Goal: Information Seeking & Learning: Check status

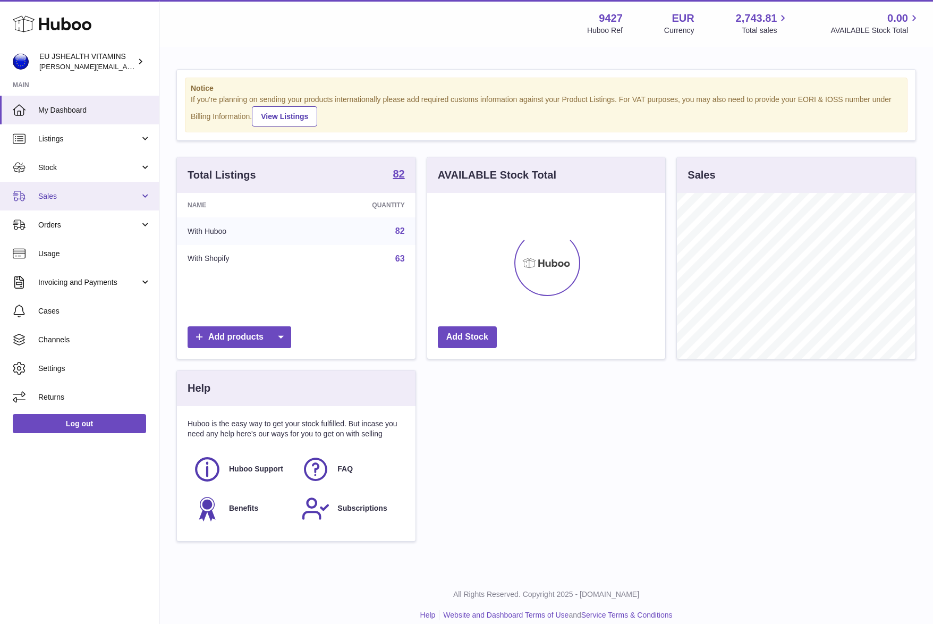
scroll to position [166, 238]
click at [66, 177] on link "Stock" at bounding box center [79, 167] width 159 height 29
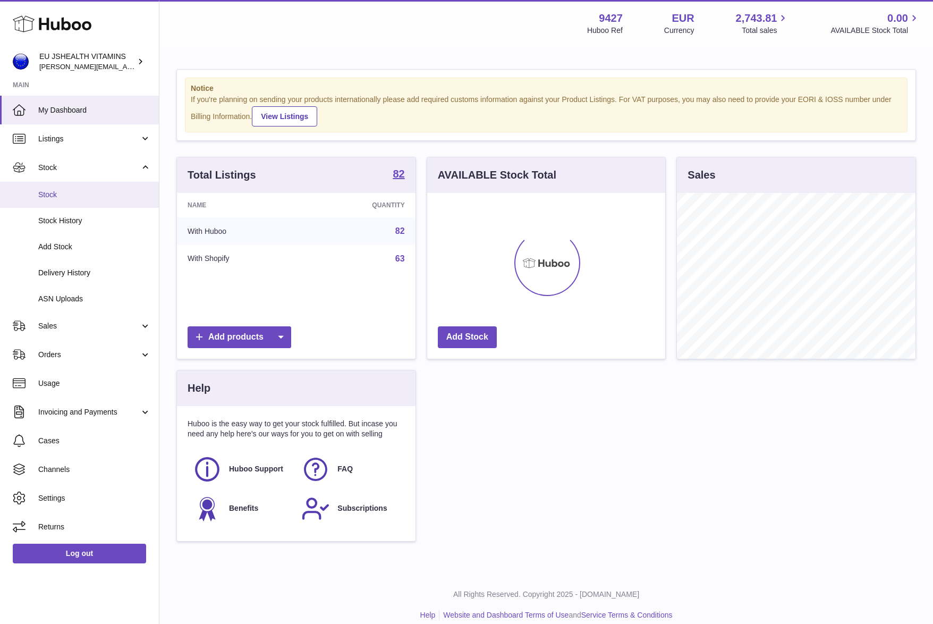
click at [98, 200] on link "Stock" at bounding box center [79, 195] width 159 height 26
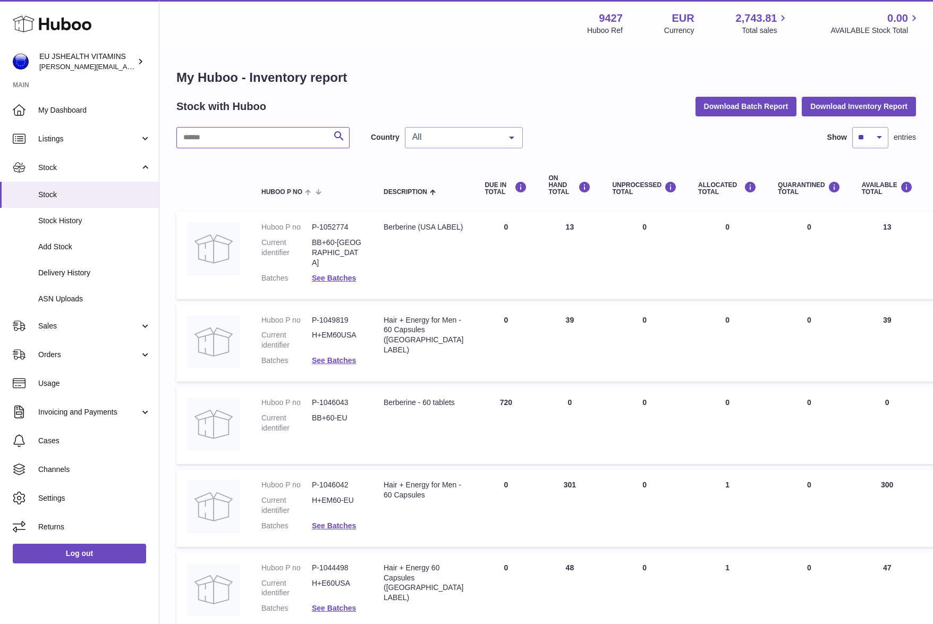
click at [218, 136] on input "text" at bounding box center [262, 137] width 173 height 21
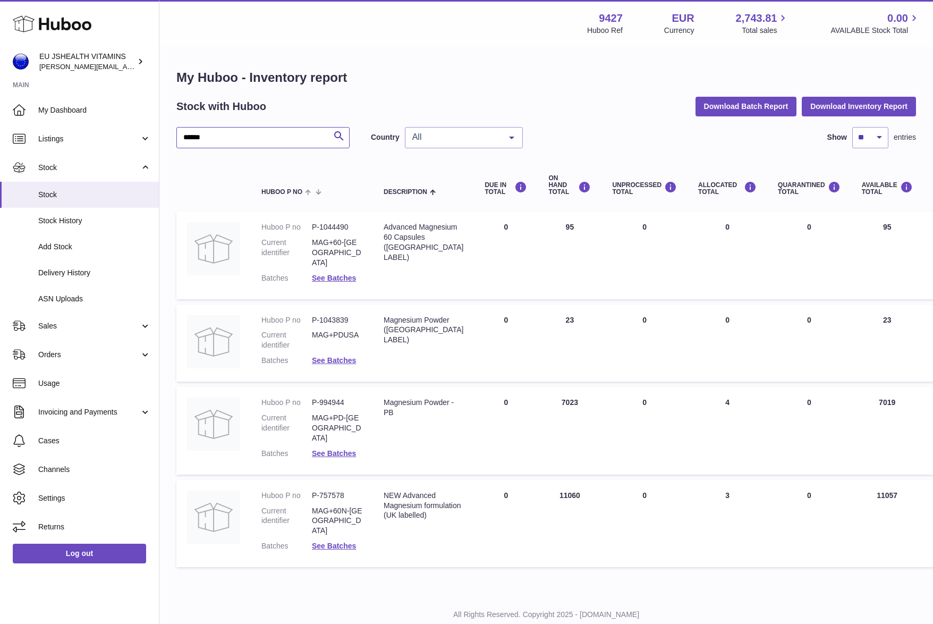
type input "******"
click at [543, 480] on td "ON HAND Total 11060" at bounding box center [570, 523] width 64 height 87
click at [335, 505] on dl "Huboo P no P-757578 Current identifier MAG+60N-UK Batches See Batches" at bounding box center [312, 524] width 101 height 66
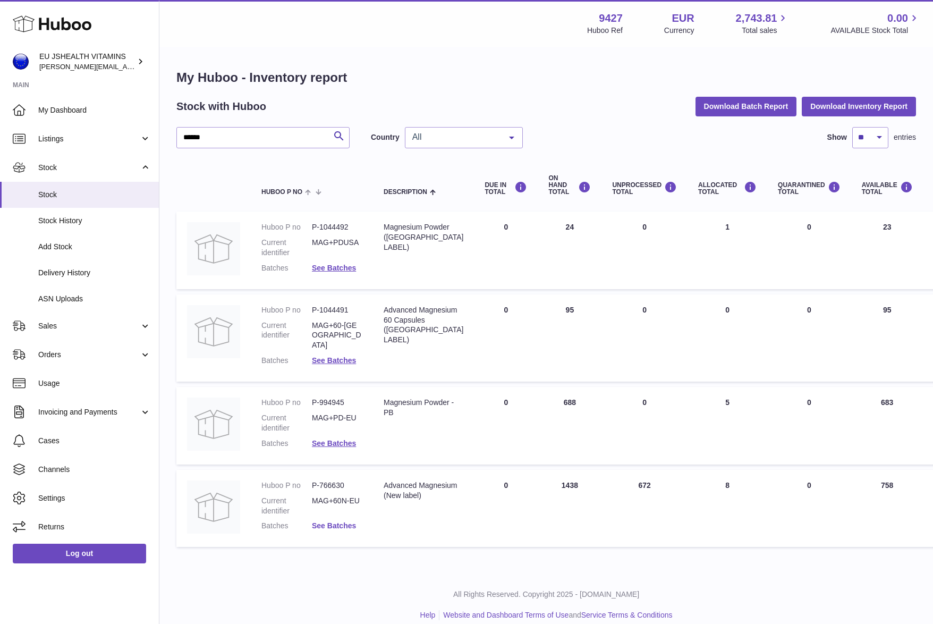
click at [327, 521] on link "See Batches" at bounding box center [334, 525] width 44 height 9
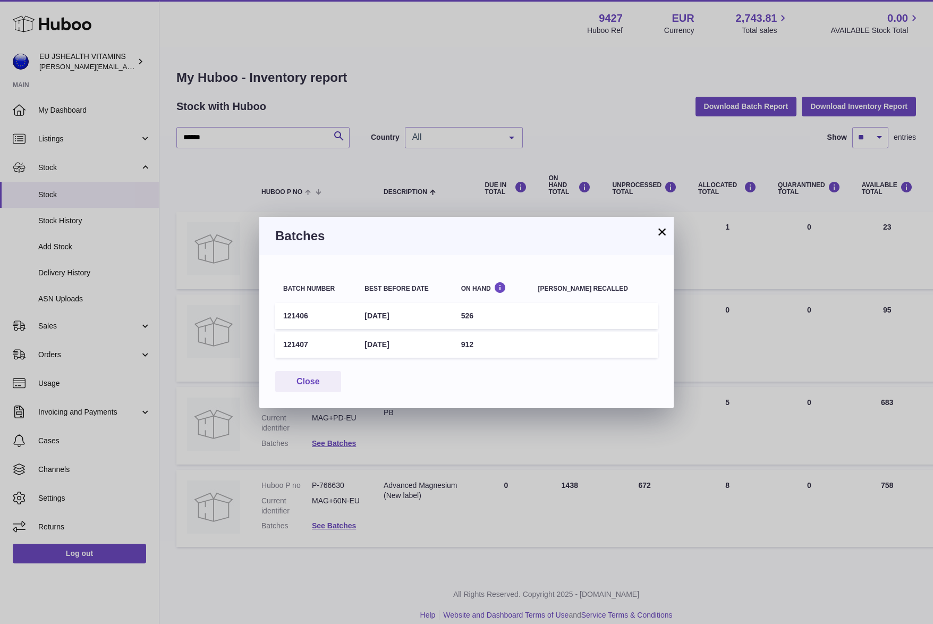
click at [370, 567] on div "× Batches Batch number Best before date On Hand Batch recalled 121406 31st May …" at bounding box center [466, 312] width 933 height 624
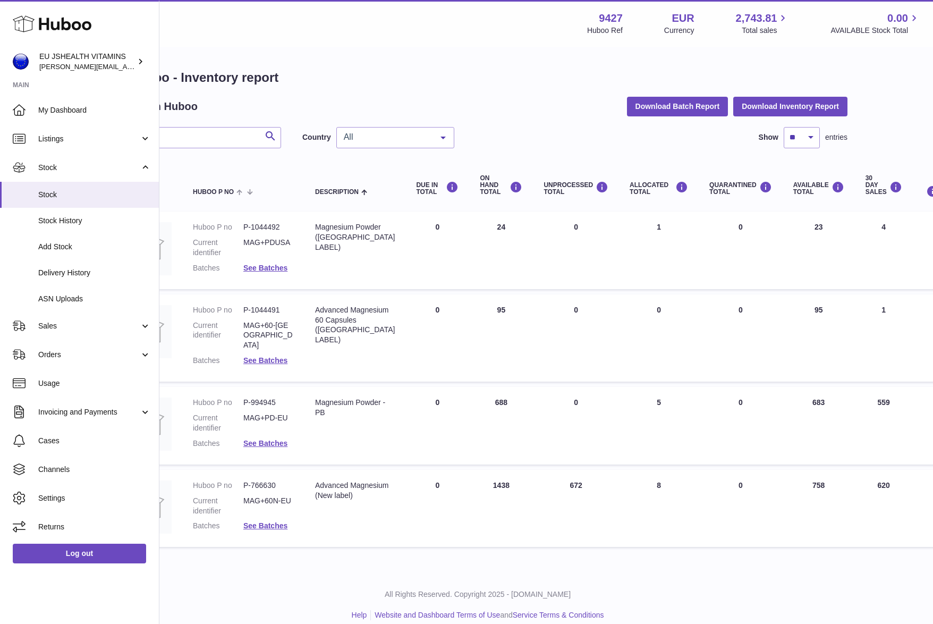
scroll to position [0, 111]
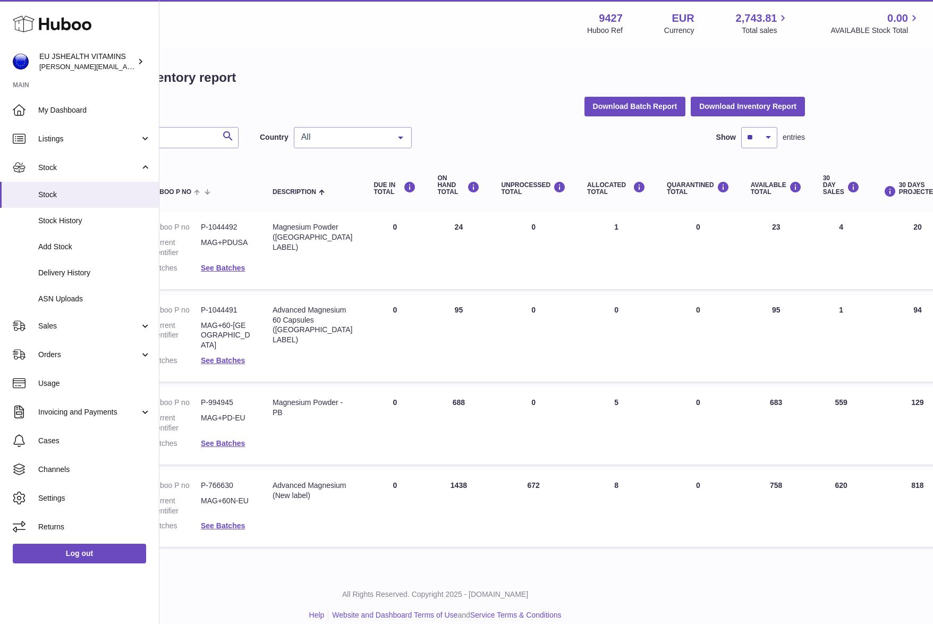
click at [507, 475] on td "UNPROCESSED Total 672" at bounding box center [534, 509] width 86 height 78
copy td "672"
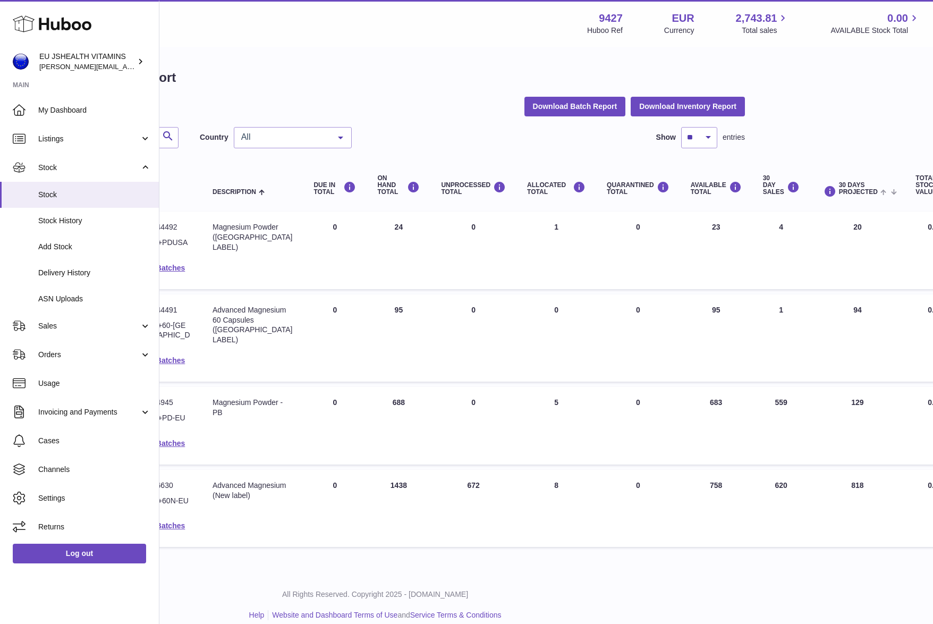
scroll to position [0, 175]
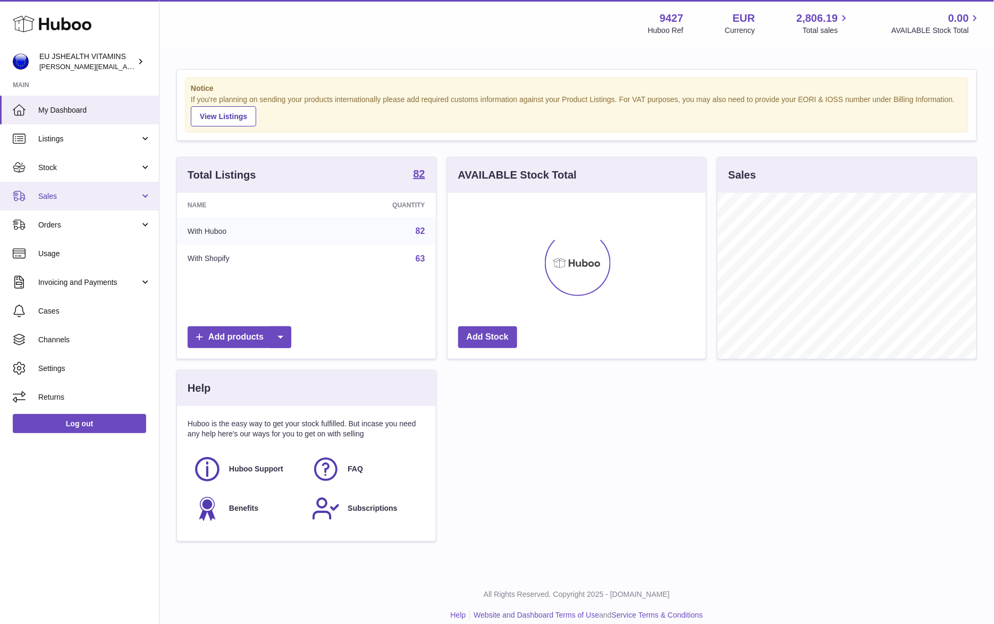
scroll to position [166, 258]
click at [109, 163] on span "Stock" at bounding box center [89, 168] width 102 height 10
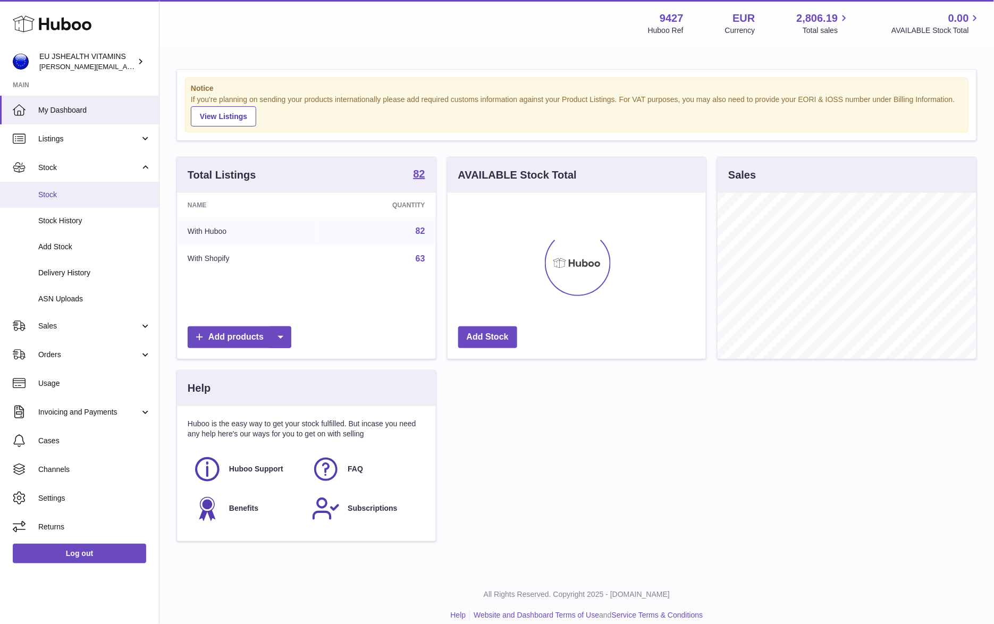
click at [80, 191] on span "Stock" at bounding box center [94, 195] width 113 height 10
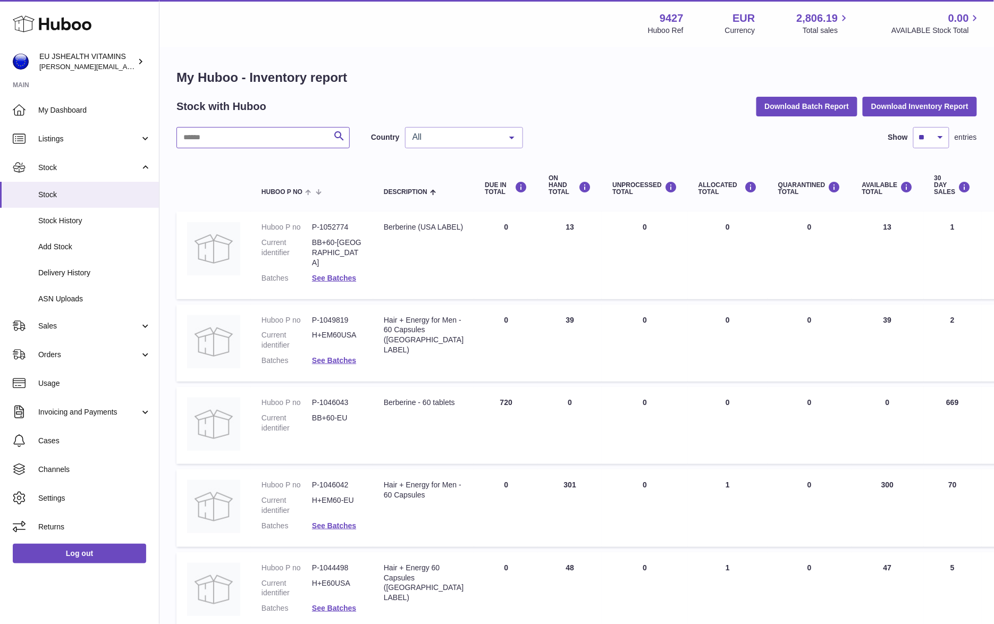
click at [259, 141] on input "text" at bounding box center [262, 137] width 173 height 21
type input "*********"
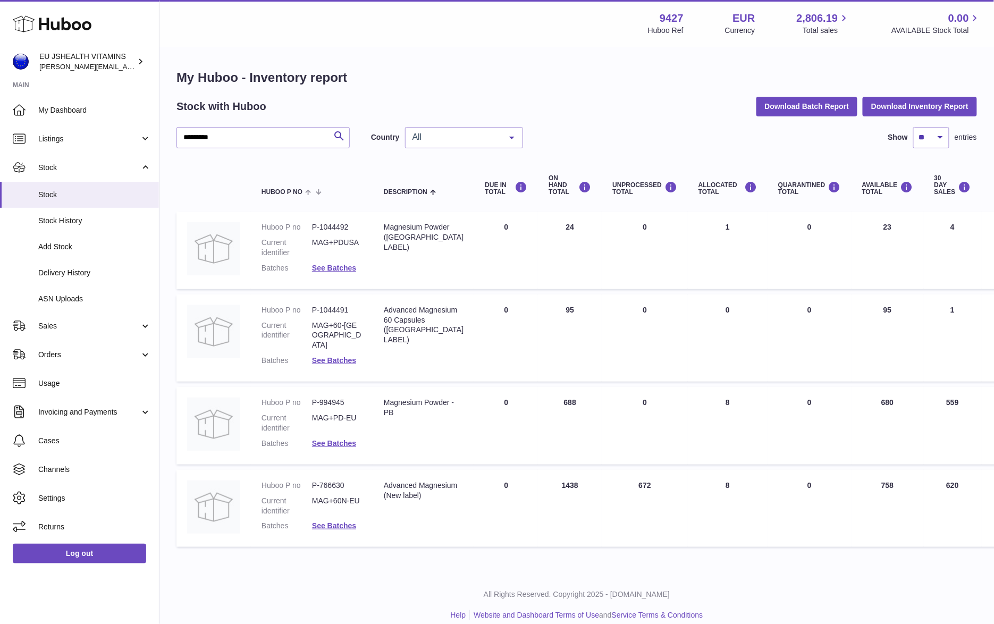
click at [859, 476] on td "AVAILABLE Total 758" at bounding box center [887, 509] width 72 height 78
copy td "758"
